Goal: Ask a question: Seek information or help from site administrators or community

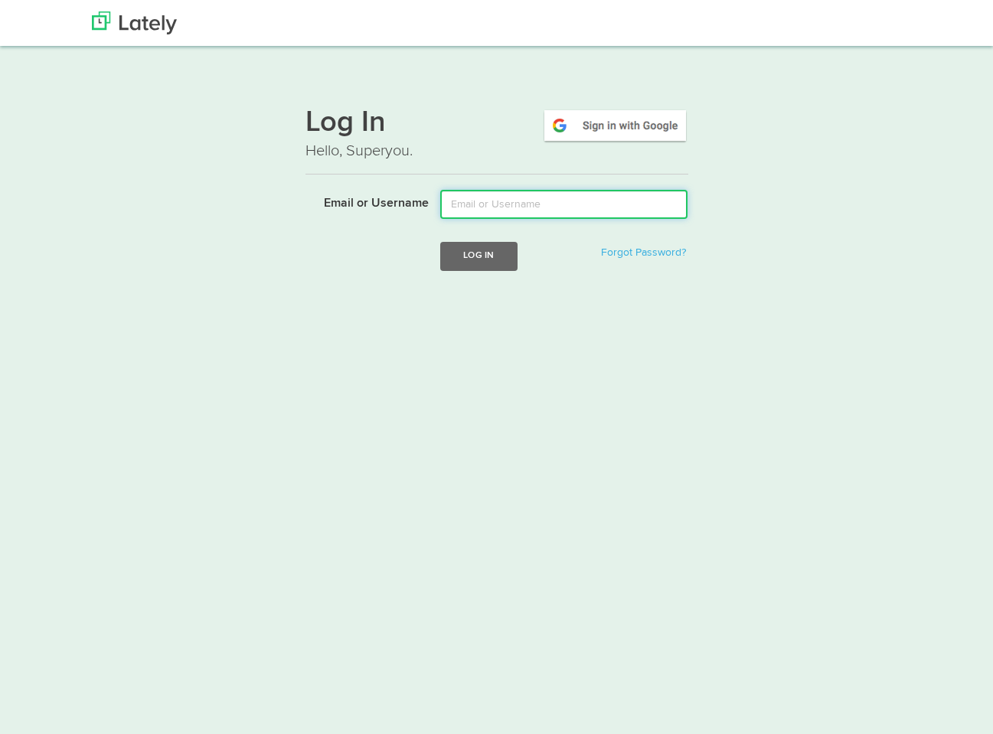
click at [521, 211] on input "Email or Username" at bounding box center [563, 204] width 247 height 29
type input "[PERSON_NAME][EMAIL_ADDRESS][DOMAIN_NAME]"
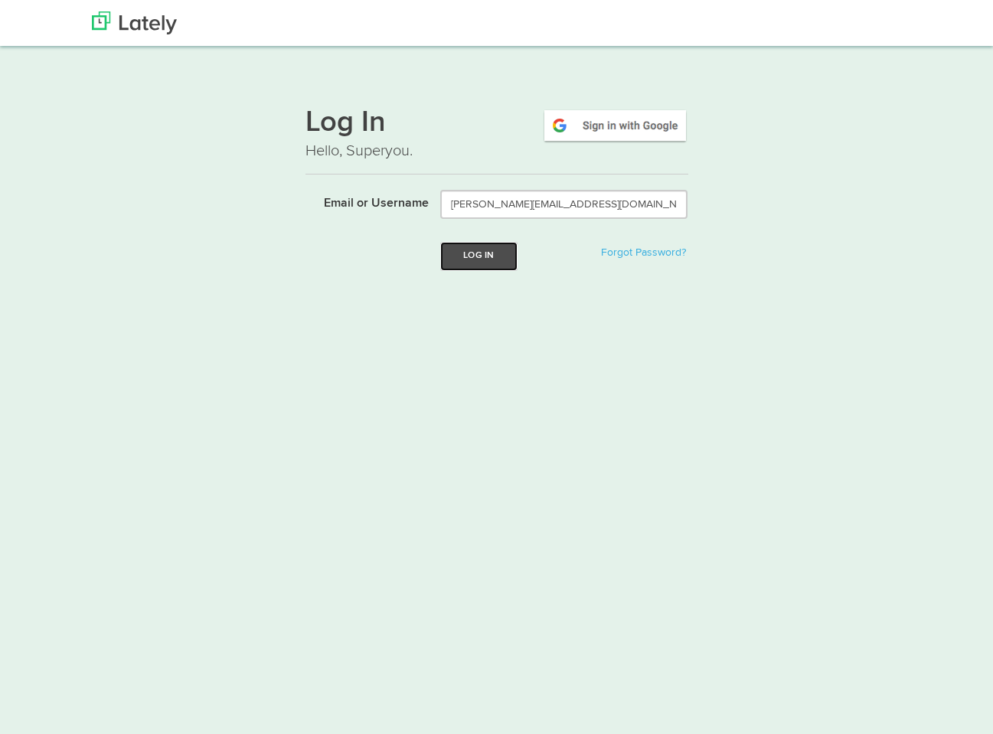
click at [470, 261] on button "Log In" at bounding box center [478, 256] width 77 height 28
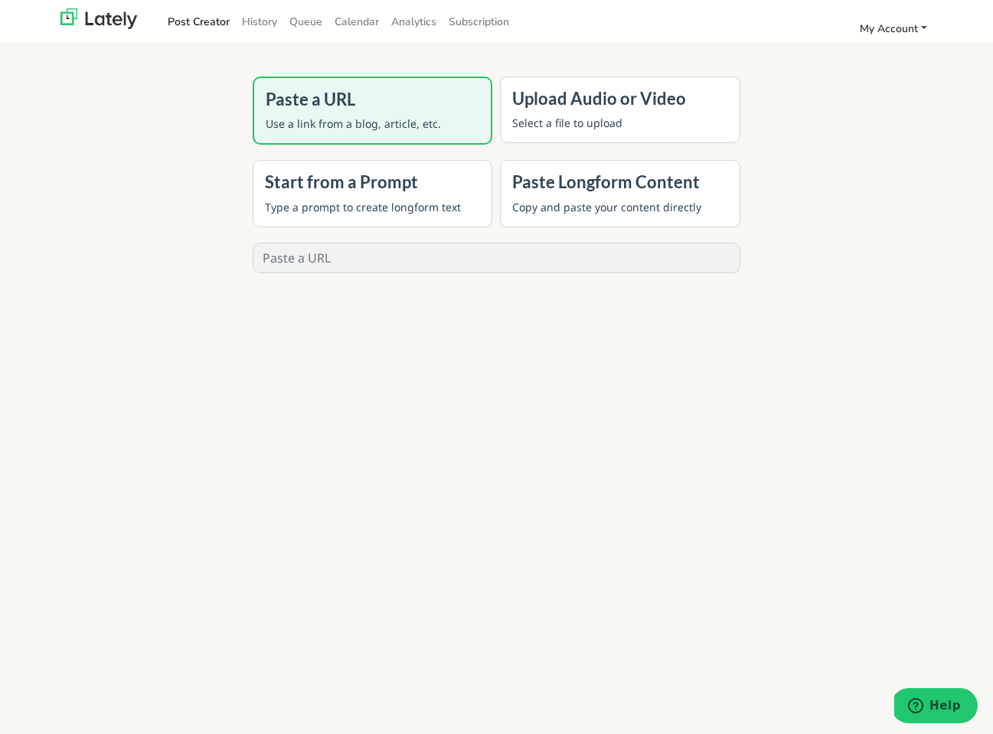
click at [889, 32] on span "My Account" at bounding box center [888, 28] width 58 height 15
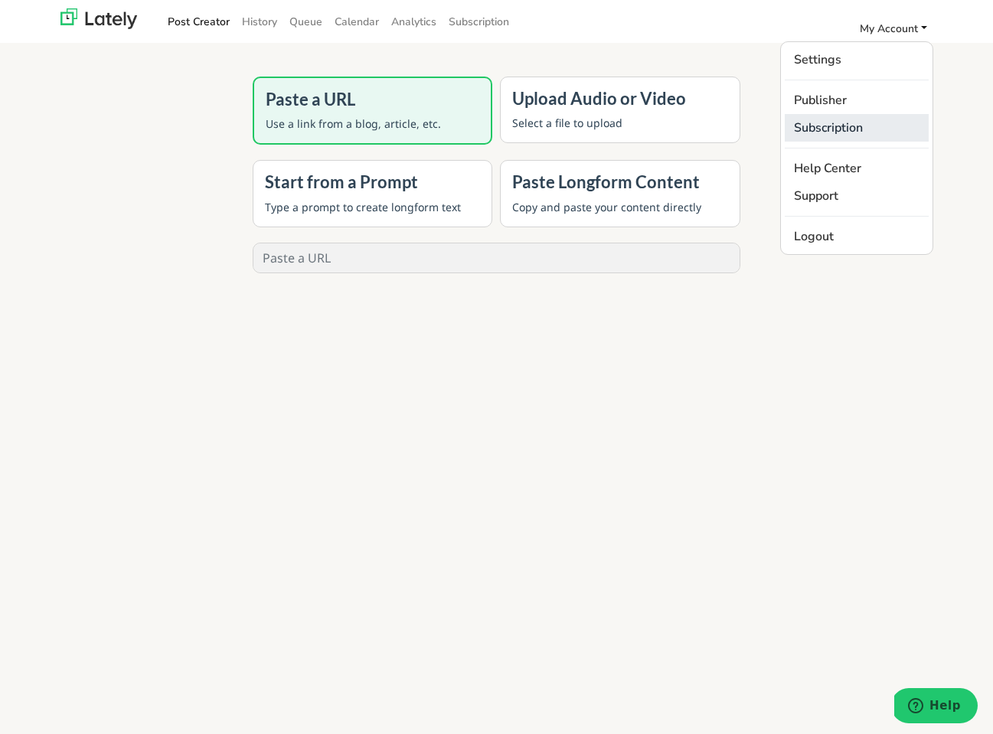
click at [811, 129] on link "Subscription" at bounding box center [856, 128] width 144 height 28
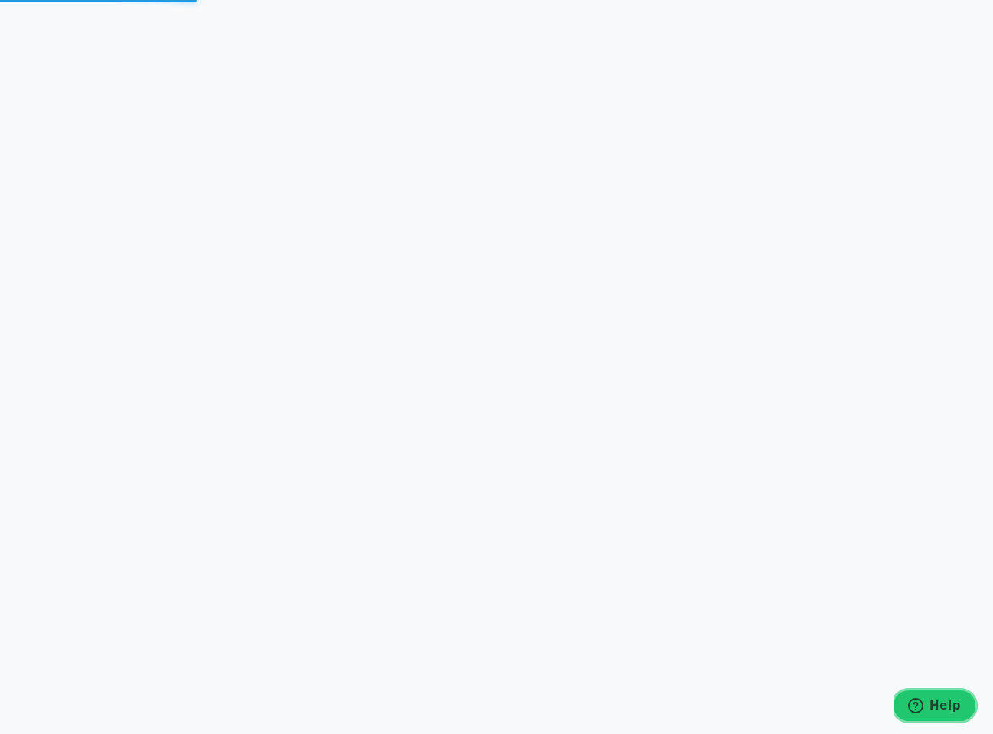
click at [913, 709] on icon "Help" at bounding box center [915, 705] width 15 height 15
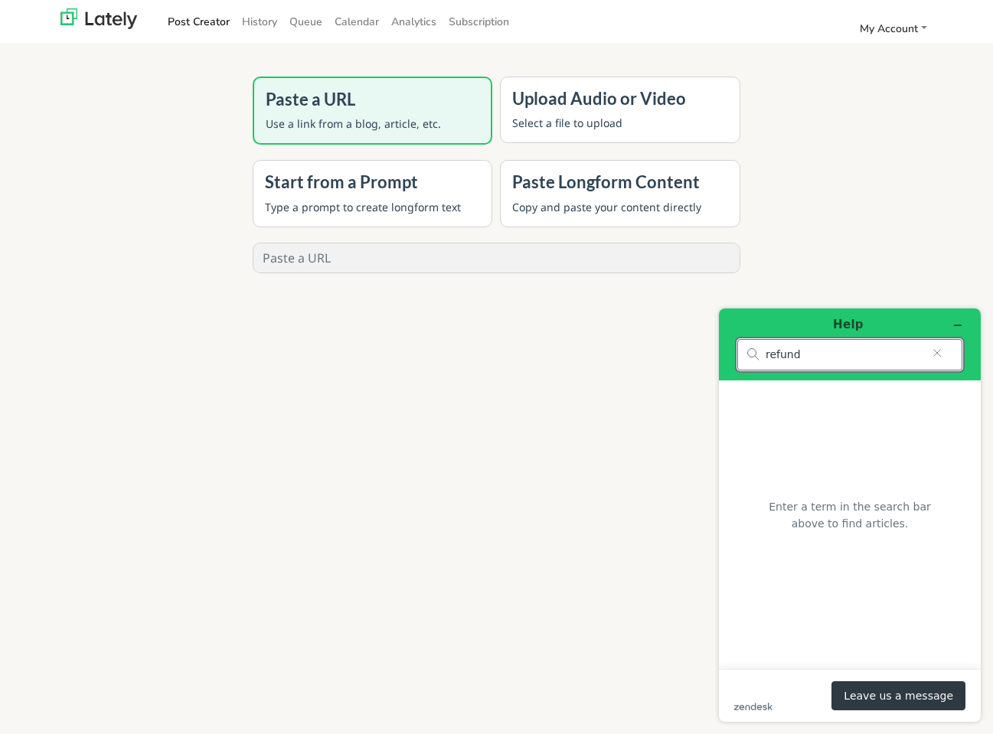
type input "refund"
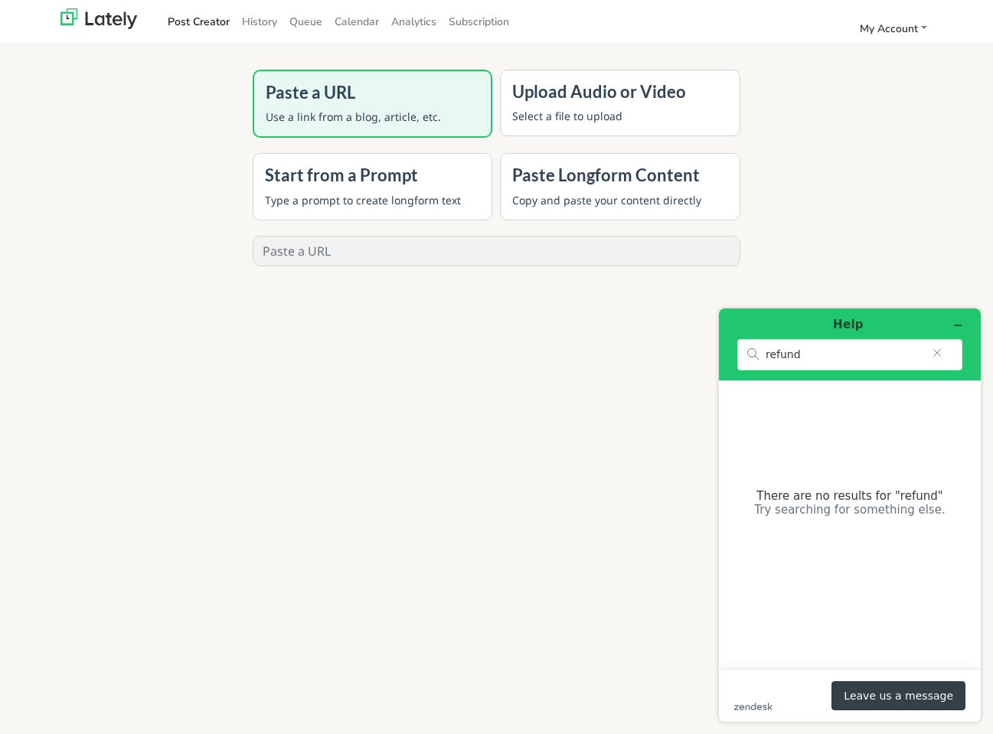
click at [928, 686] on button "Leave us a message" at bounding box center [898, 695] width 134 height 29
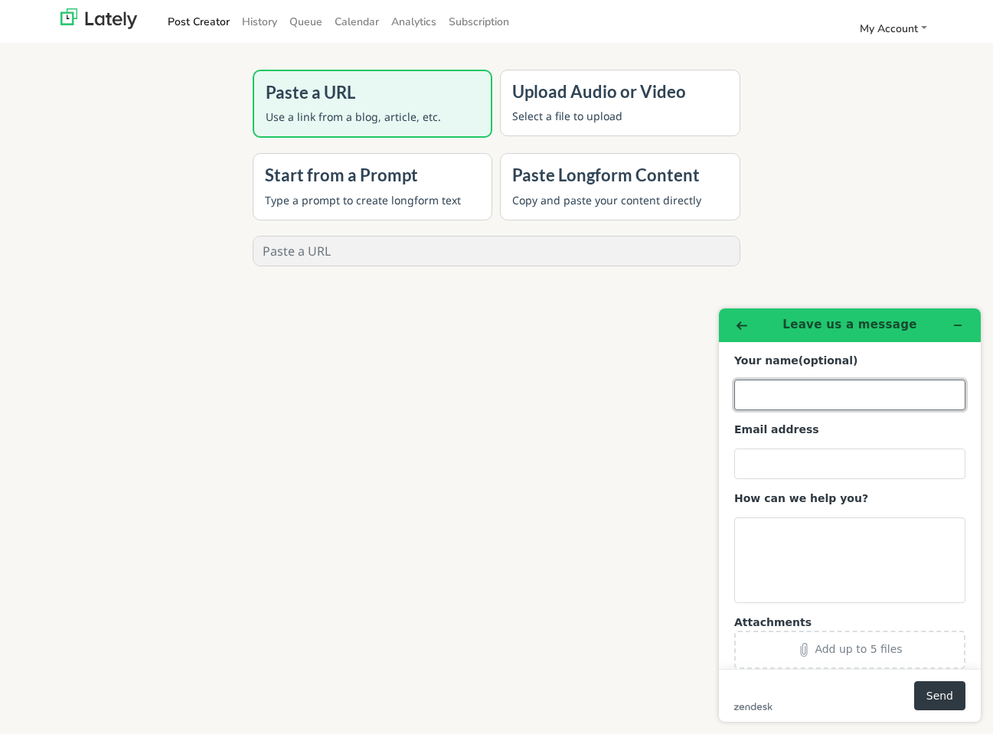
click at [760, 390] on input "Your name (optional)" at bounding box center [849, 395] width 231 height 31
type input "[PERSON_NAME]"
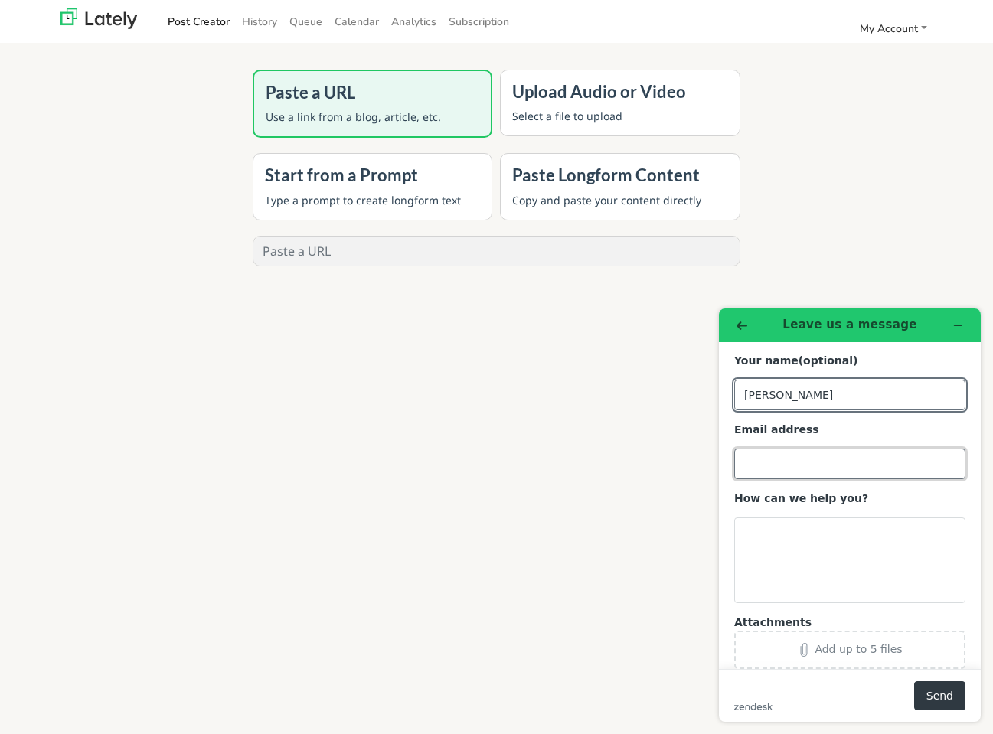
click at [814, 458] on input "Email address" at bounding box center [849, 464] width 231 height 31
type input "[PERSON_NAME][EMAIL_ADDRESS][DOMAIN_NAME]"
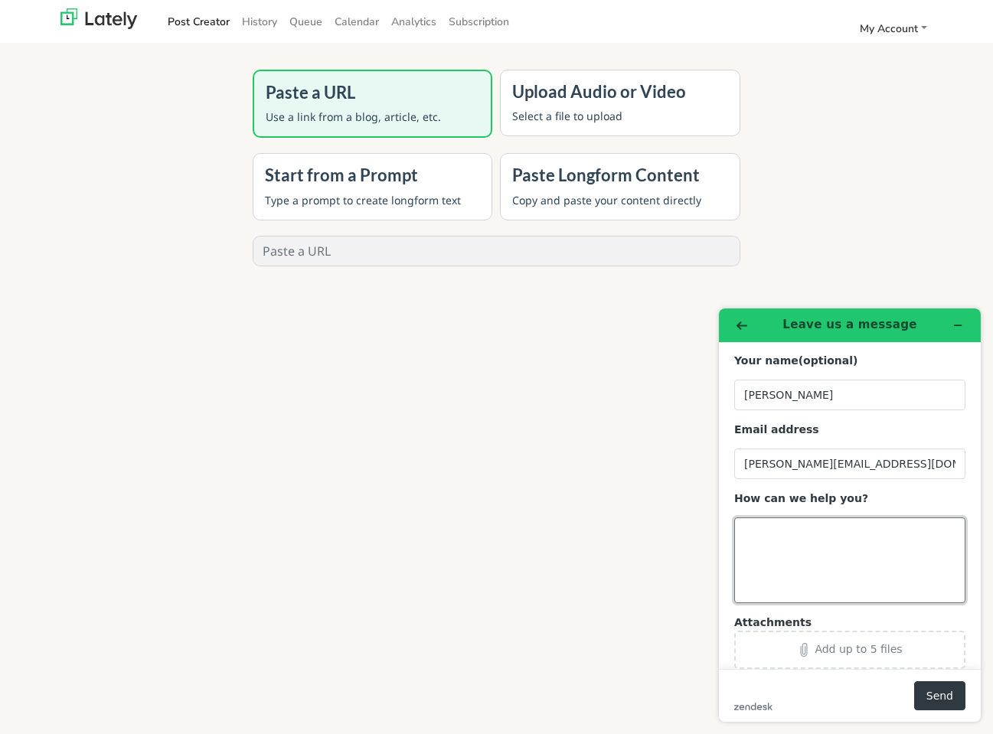
click at [830, 540] on textarea "How can we help you?" at bounding box center [849, 560] width 231 height 86
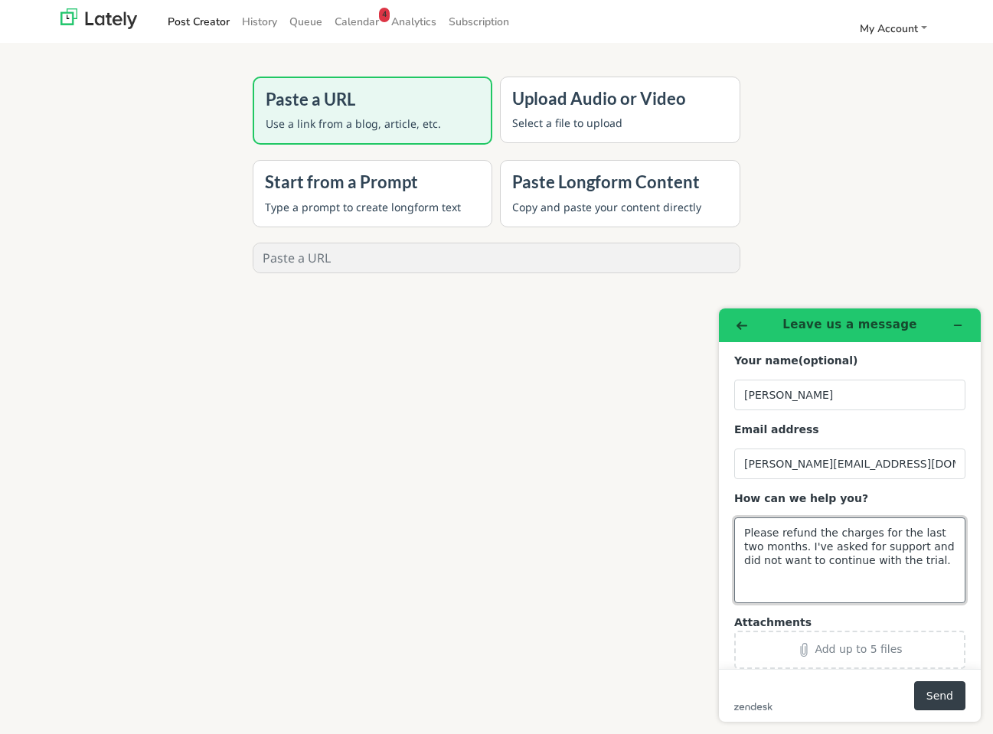
type textarea "Please refund the charges for the last two months. I've asked for support and d…"
click at [945, 709] on button "Send" at bounding box center [939, 695] width 51 height 29
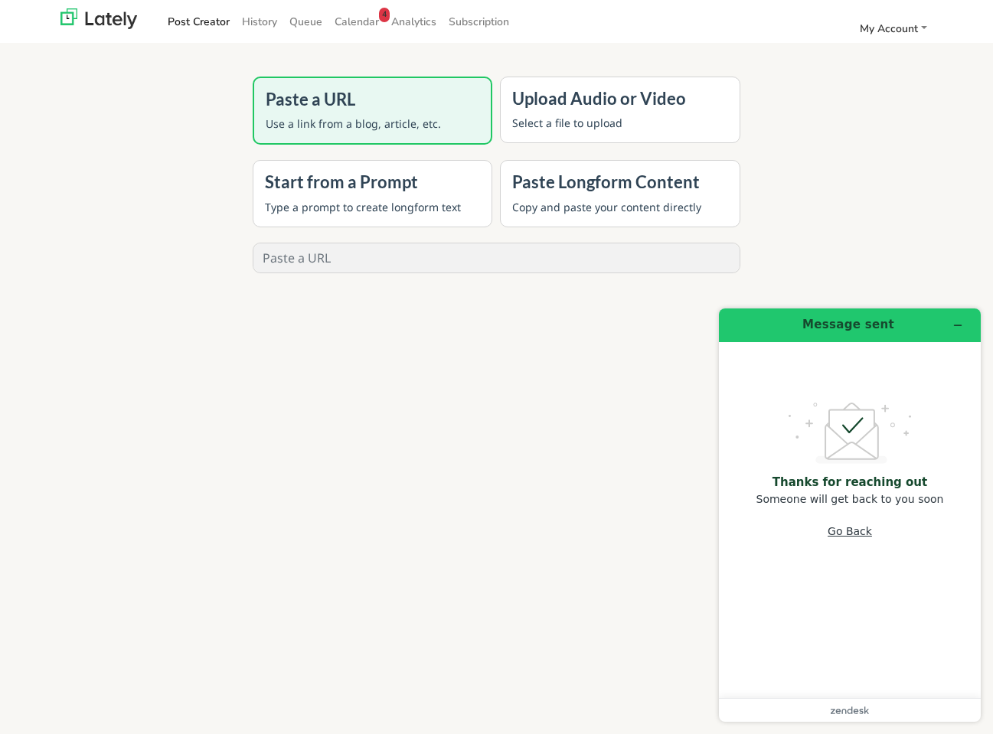
click at [863, 529] on button "Go Back" at bounding box center [849, 531] width 44 height 29
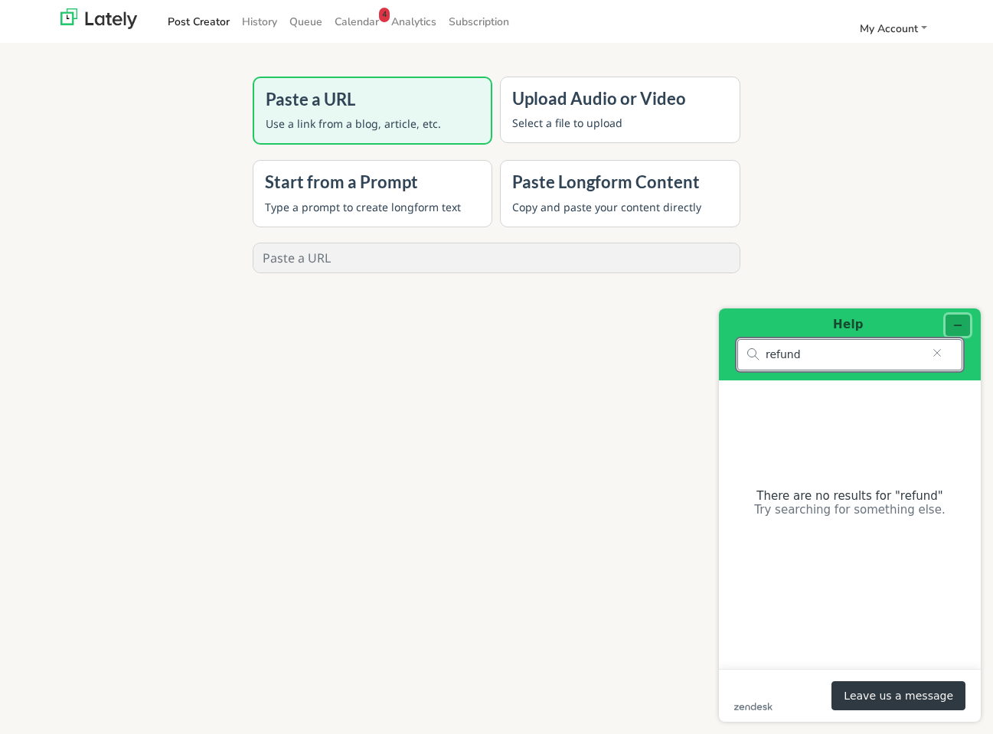
click at [960, 318] on button "Minimize widget" at bounding box center [957, 325] width 24 height 21
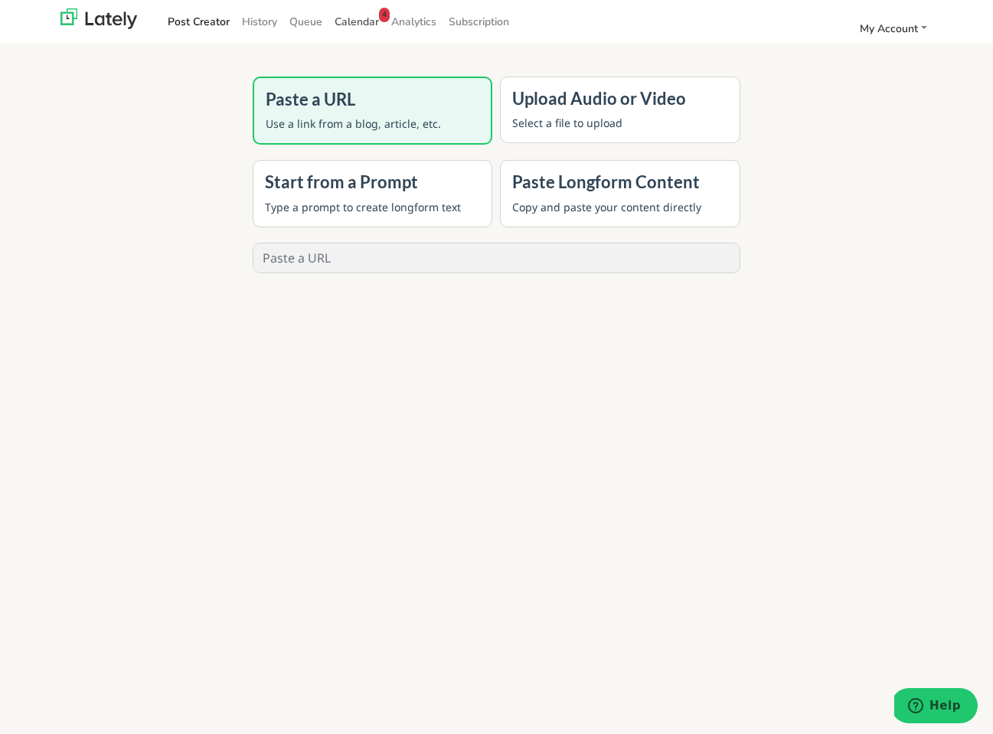
click at [373, 23] on span "Calendar 4" at bounding box center [356, 22] width 44 height 15
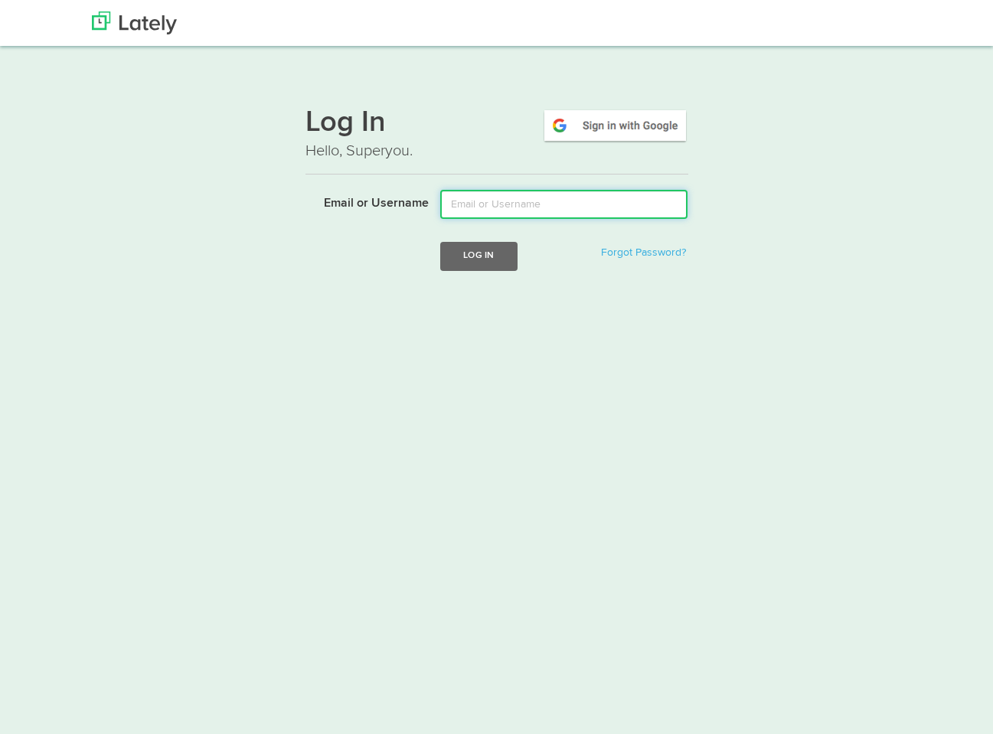
click at [523, 207] on input "Email or Username" at bounding box center [563, 204] width 247 height 29
type input "[PERSON_NAME][EMAIL_ADDRESS][DOMAIN_NAME]"
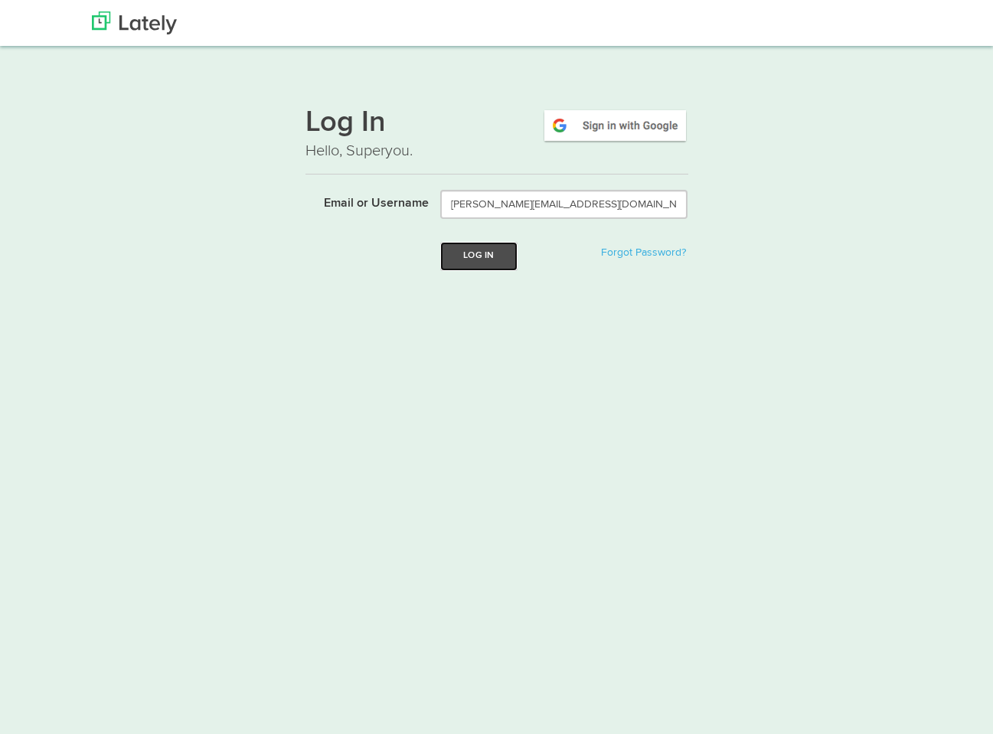
click at [496, 253] on button "Log In" at bounding box center [478, 256] width 77 height 28
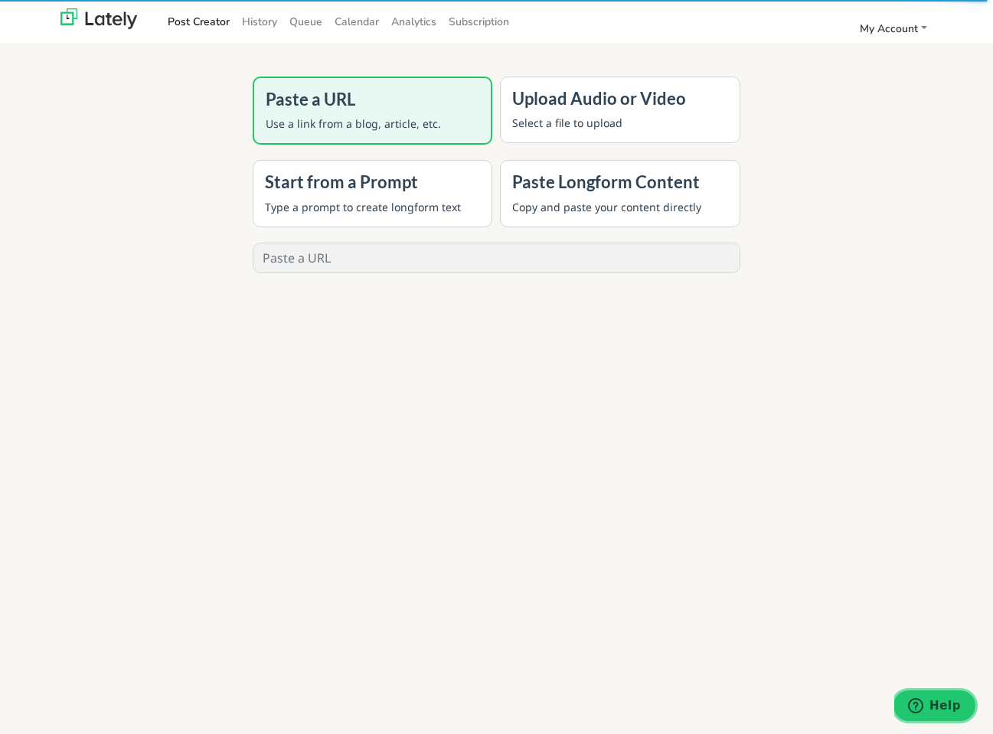
click at [929, 699] on span "Help" at bounding box center [918, 705] width 21 height 15
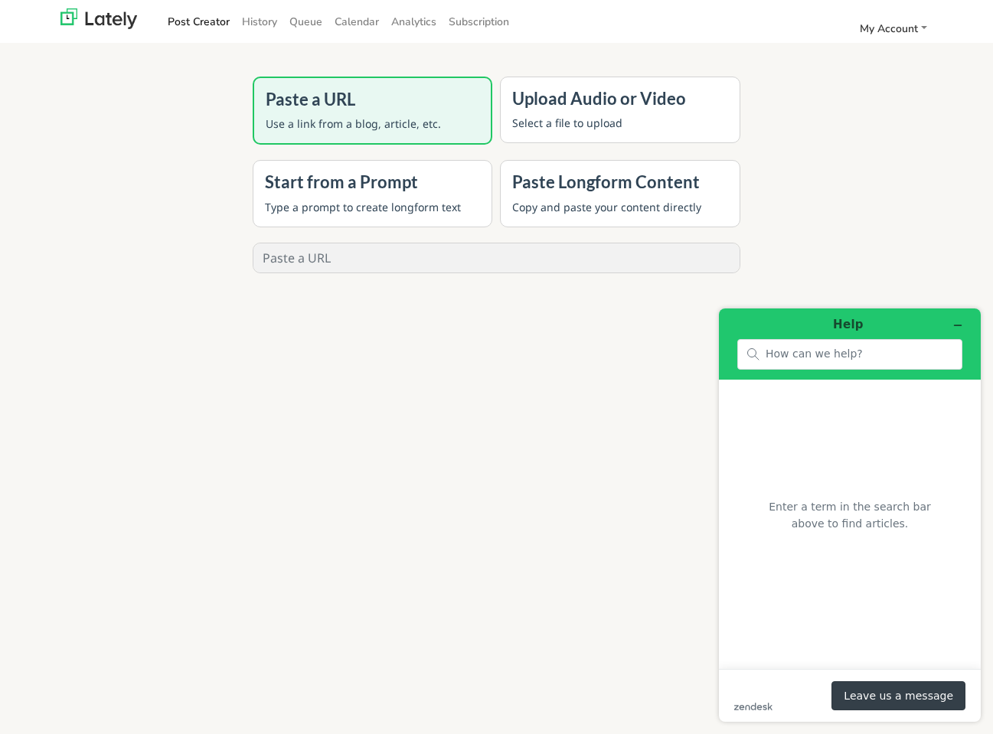
click at [917, 693] on button "Leave us a message" at bounding box center [898, 695] width 134 height 29
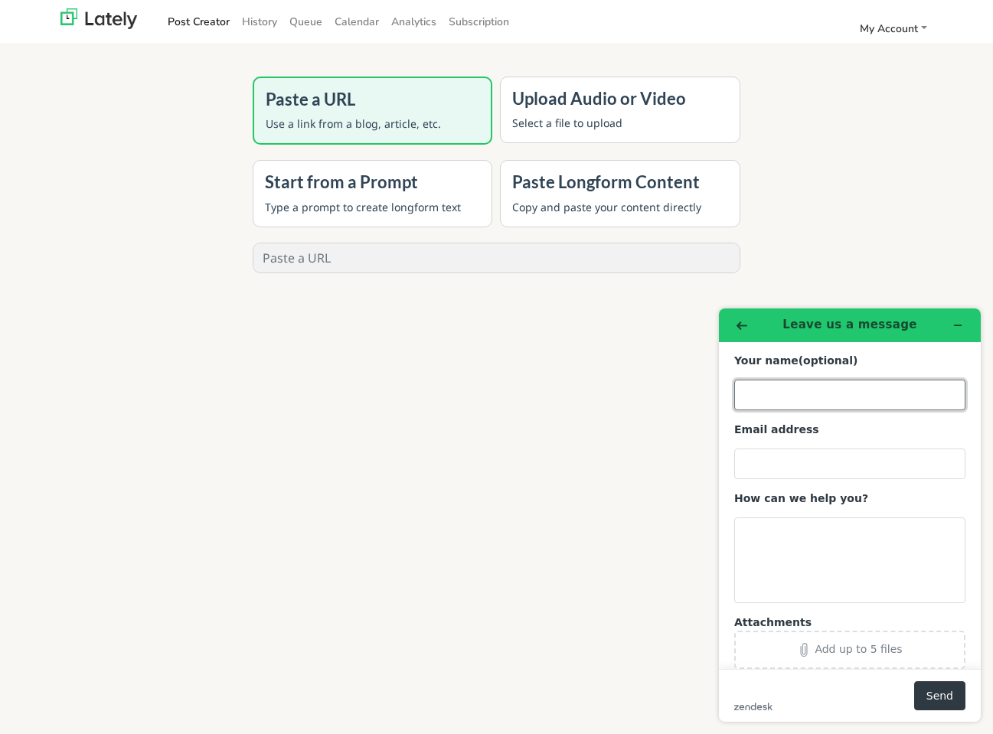
click at [804, 382] on input "Your name (optional)" at bounding box center [849, 395] width 231 height 31
type input "[PERSON_NAME]"
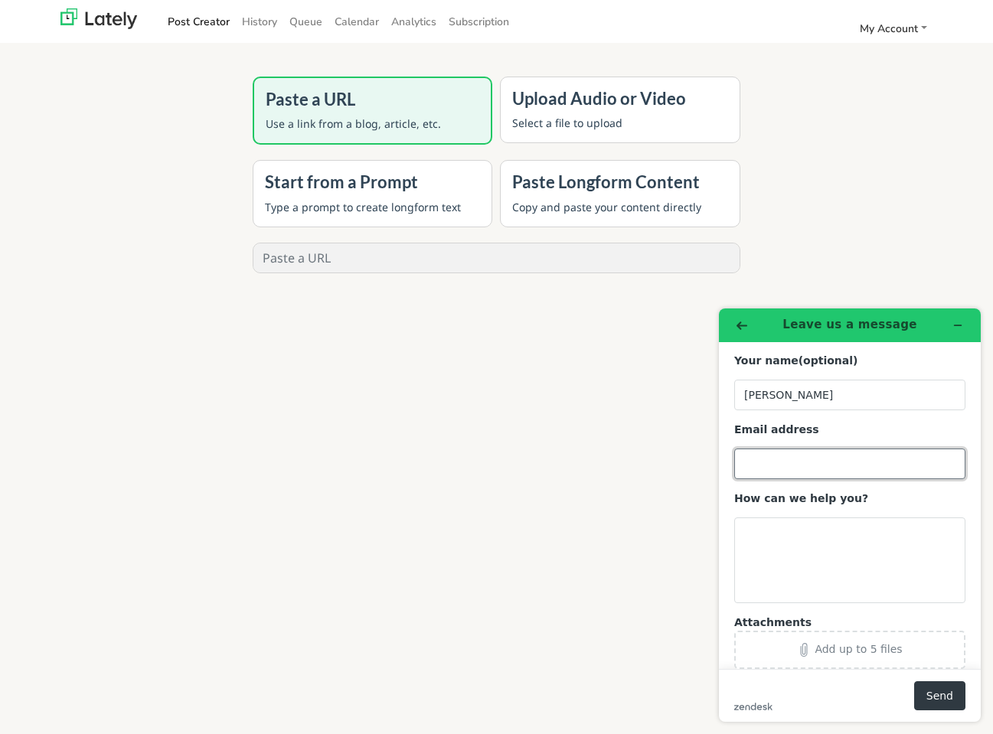
click at [830, 452] on input "Email address" at bounding box center [849, 464] width 231 height 31
type input "[PERSON_NAME][EMAIL_ADDRESS][DOMAIN_NAME]"
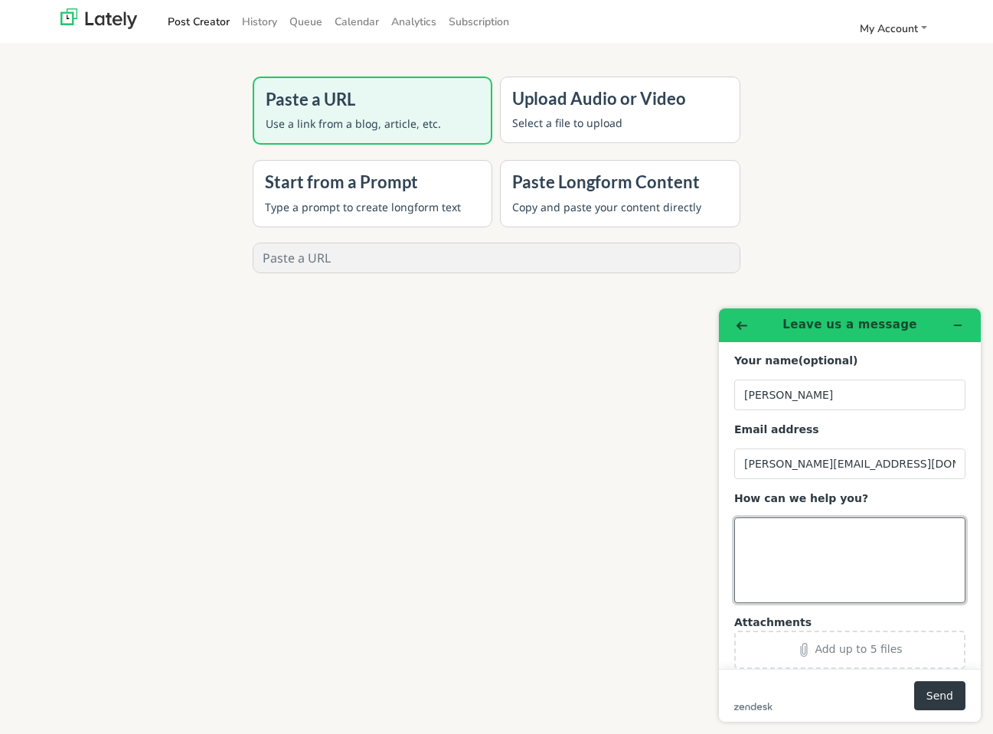
click at [840, 533] on textarea "How can we help you?" at bounding box center [849, 560] width 231 height 86
click at [892, 31] on span "My Account" at bounding box center [888, 28] width 58 height 15
type textarea "Please confirm that both July and August will be refunded ASAP."
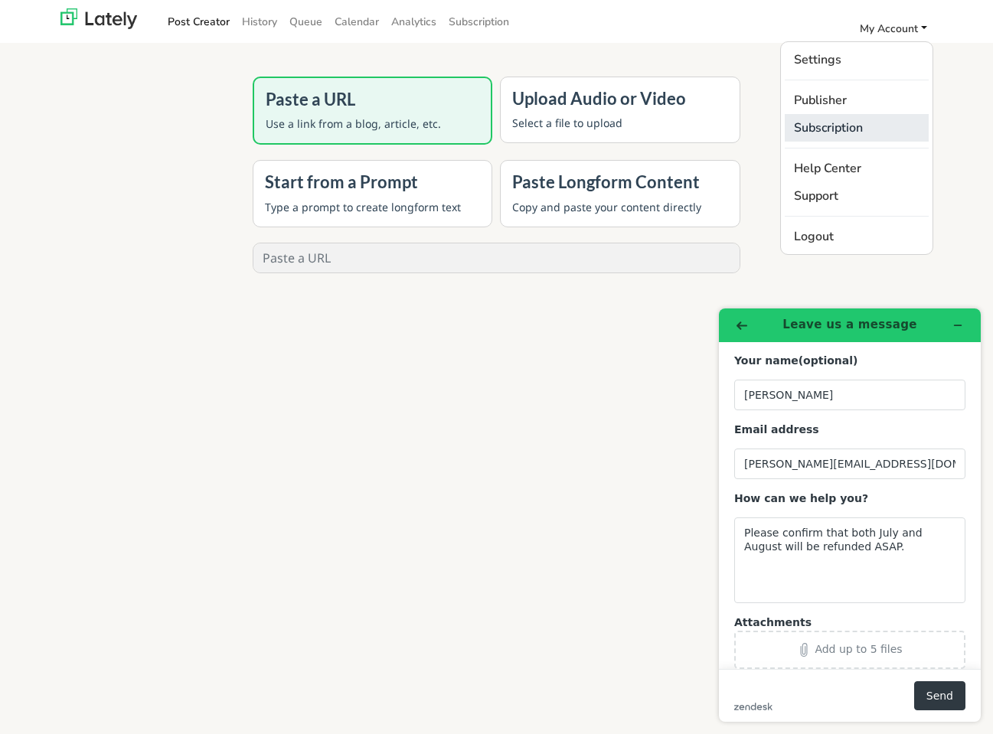
click at [846, 118] on link "Subscription" at bounding box center [856, 128] width 144 height 28
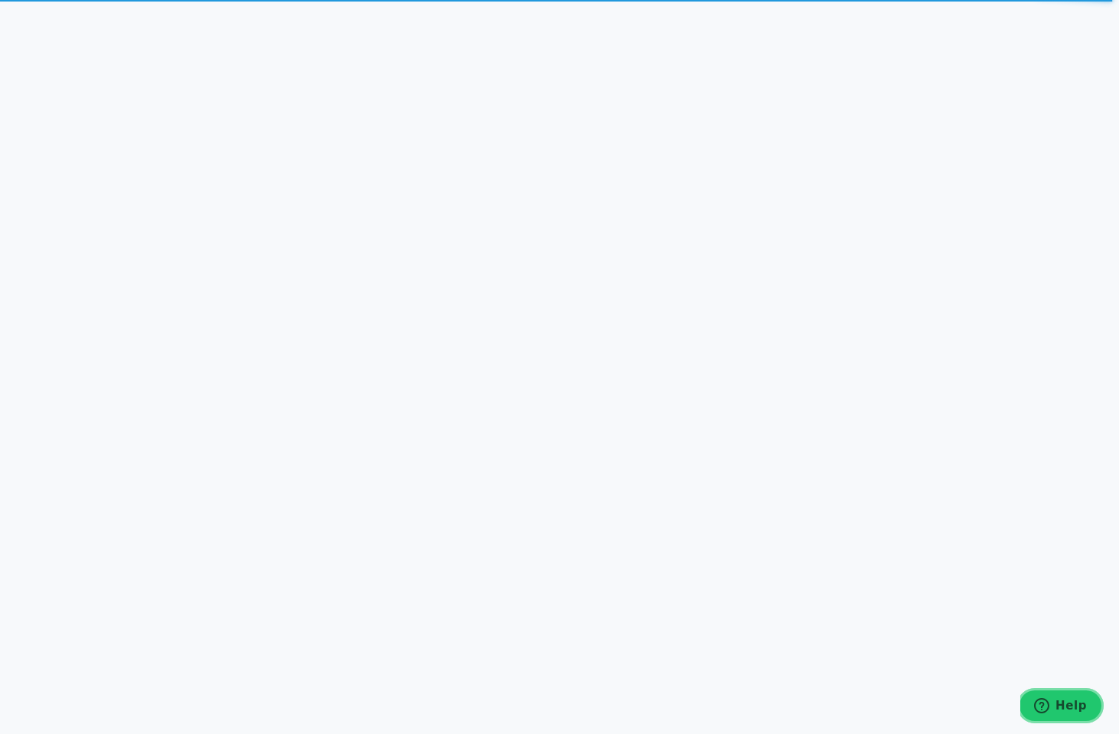
click at [1074, 712] on span "Help" at bounding box center [1070, 706] width 31 height 14
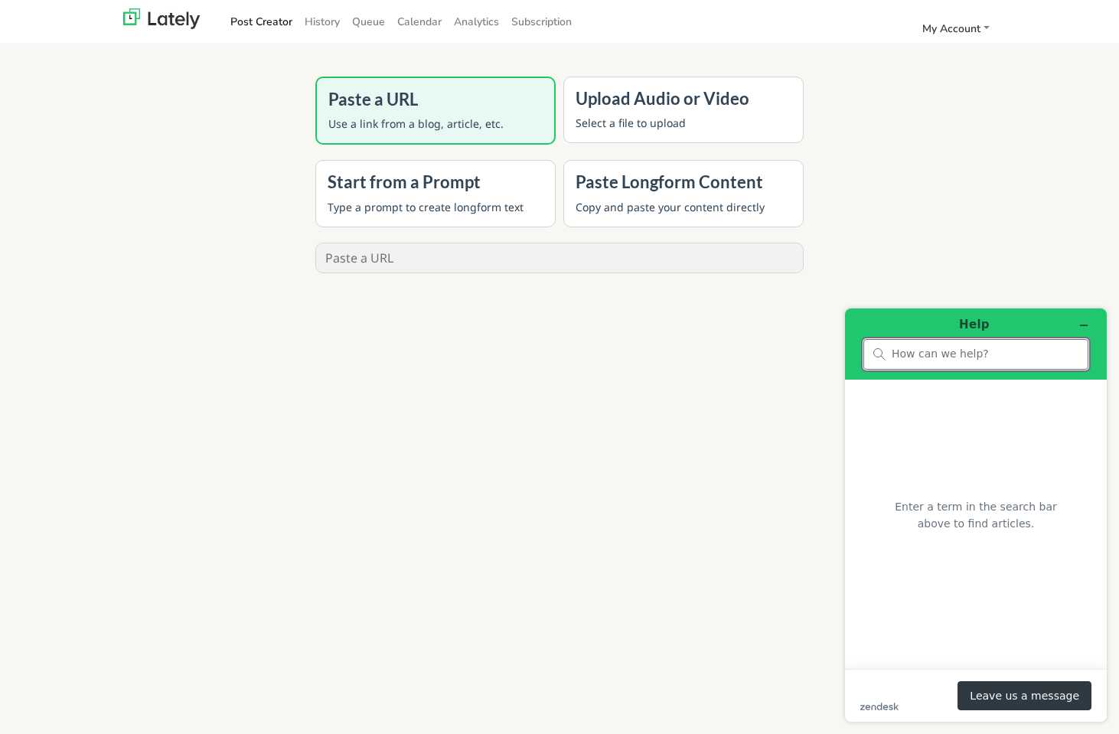
click at [915, 354] on input "search" at bounding box center [985, 354] width 187 height 14
type input "refund"
click at [988, 692] on button "Leave us a message" at bounding box center [1024, 695] width 134 height 29
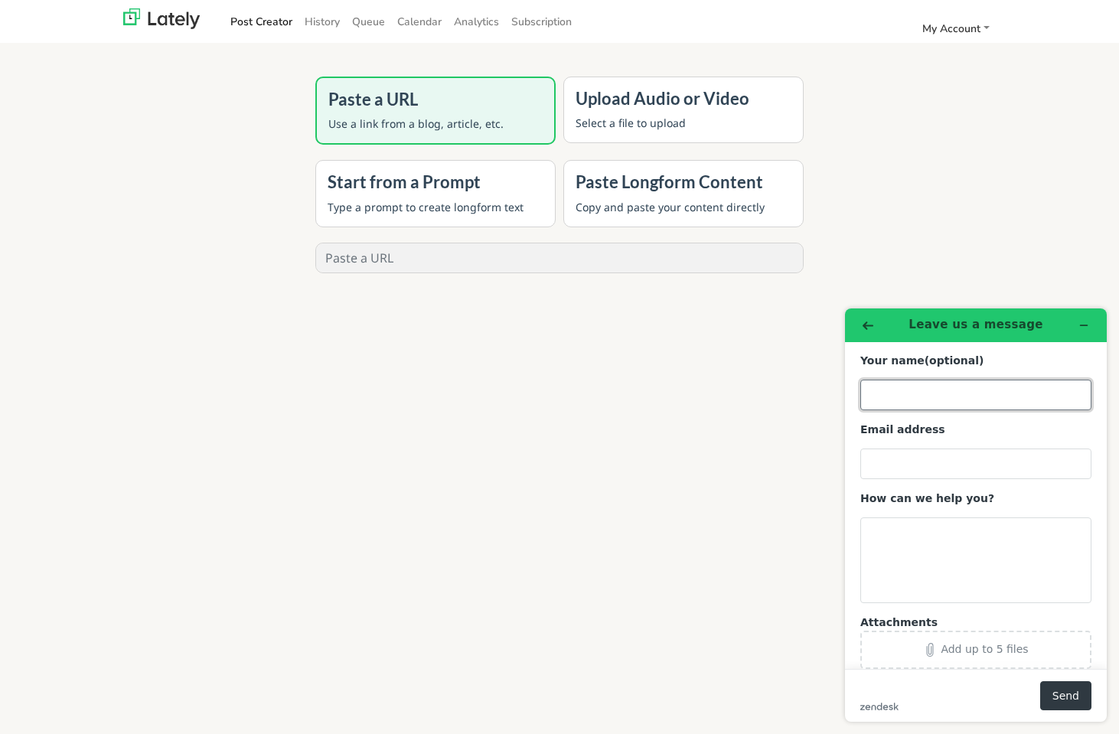
click at [893, 394] on input "Your name (optional)" at bounding box center [975, 395] width 231 height 31
type input "[PERSON_NAME]"
click at [934, 452] on input "Email address" at bounding box center [975, 464] width 231 height 31
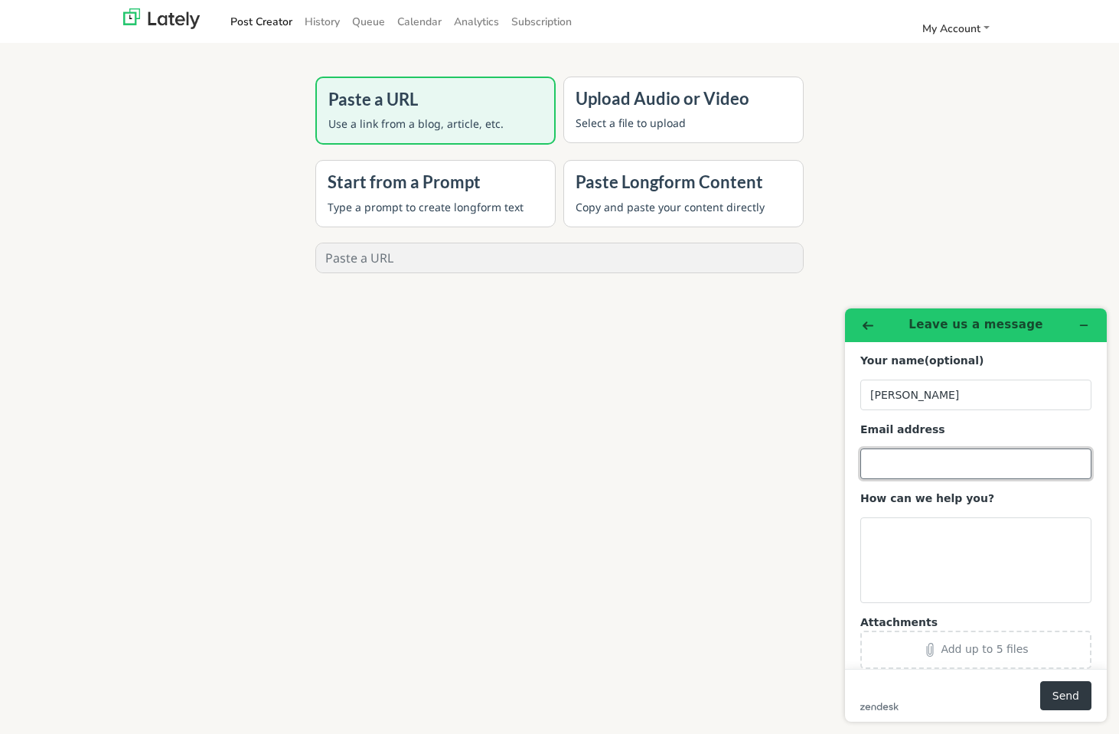
type input "[PERSON_NAME][EMAIL_ADDRESS][DOMAIN_NAME]"
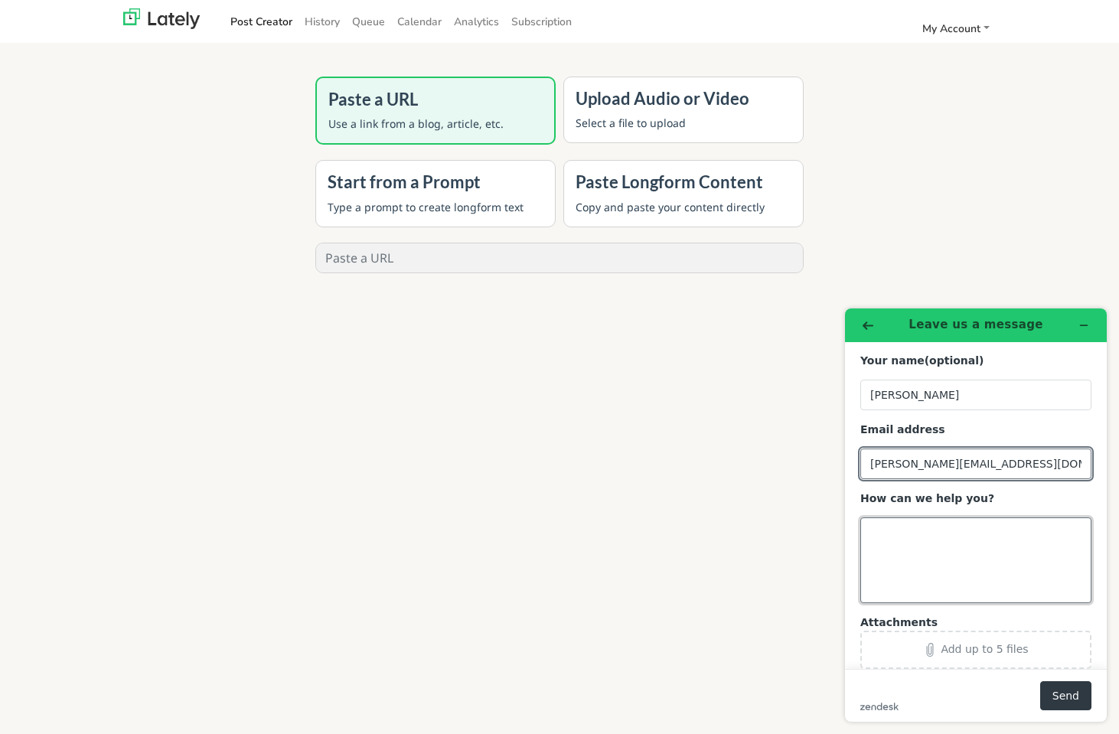
click at [951, 550] on textarea "How can we help you?" at bounding box center [975, 560] width 231 height 86
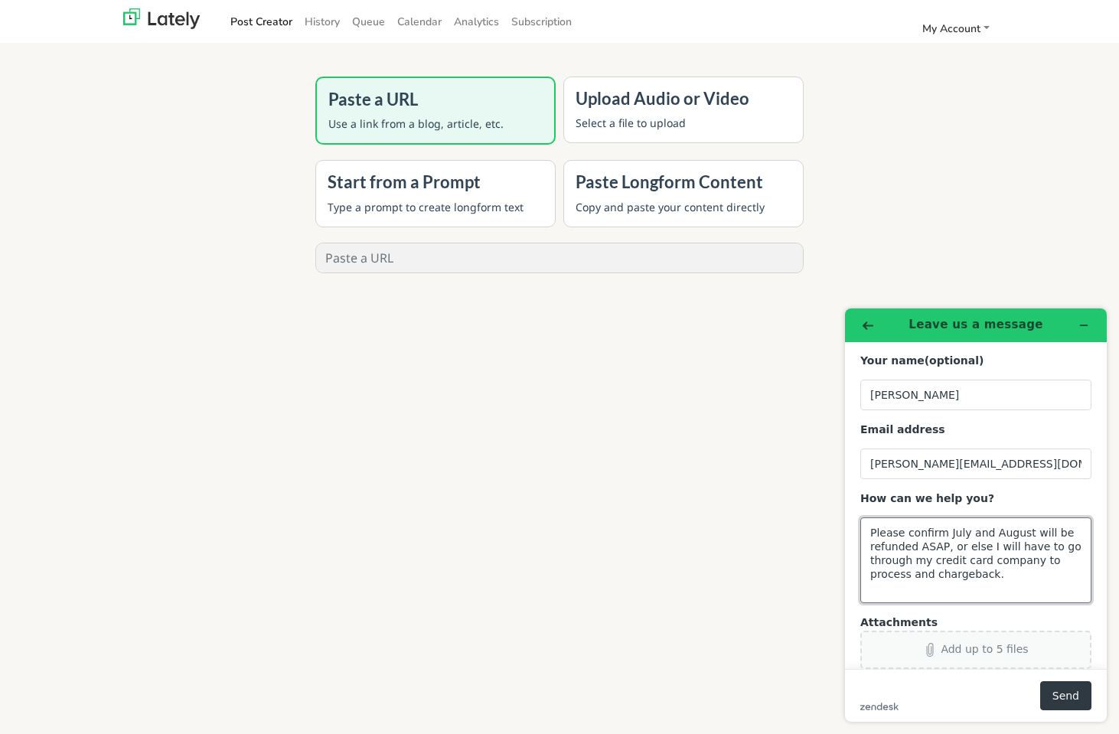
type textarea "Please confirm July and August will be refunded ASAP, or else I will have to go…"
click at [966, 643] on div "Add up to 5 files" at bounding box center [984, 649] width 87 height 12
click at [1070, 702] on button "Send" at bounding box center [1065, 695] width 51 height 29
